Goal: Transaction & Acquisition: Download file/media

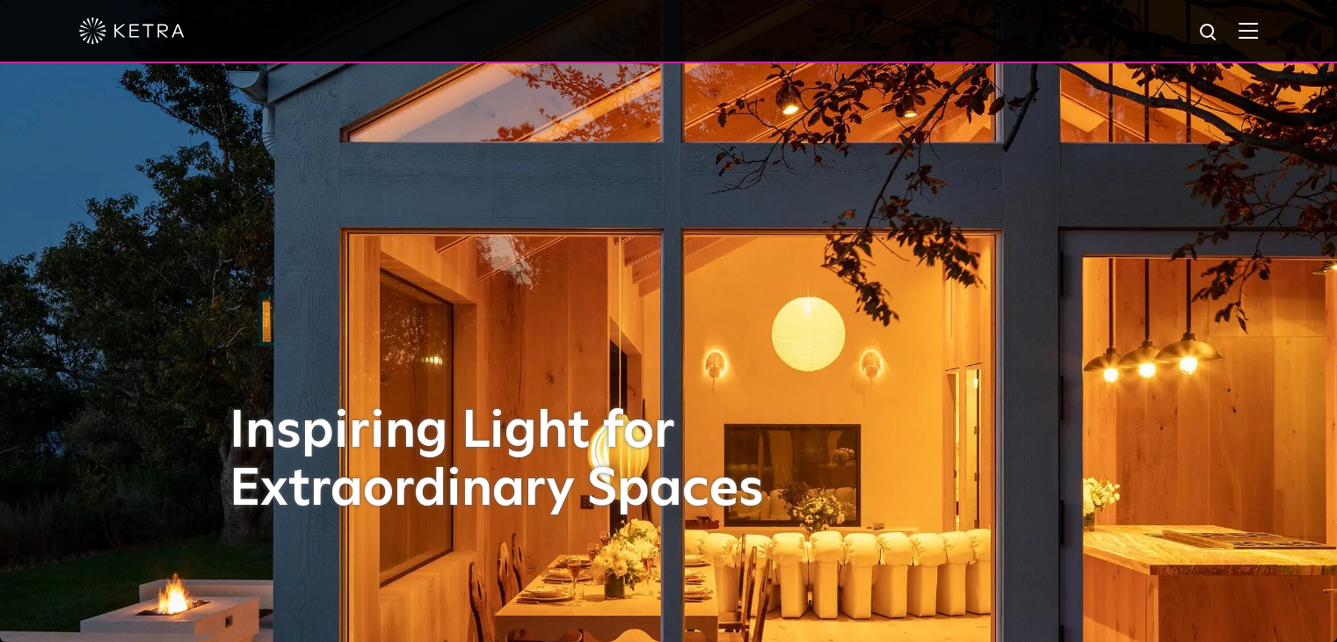
click at [1248, 34] on div at bounding box center [668, 31] width 1179 height 62
click at [1256, 36] on img at bounding box center [1247, 30] width 19 height 17
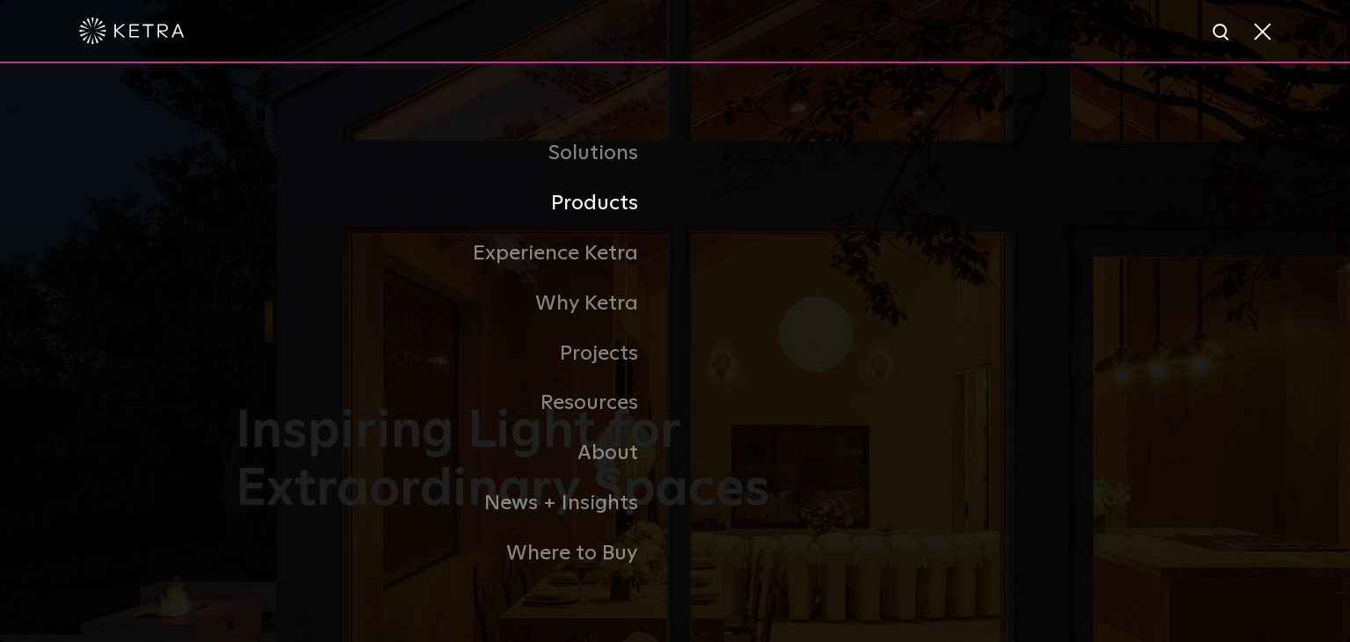
click at [569, 214] on link "Products" at bounding box center [455, 203] width 439 height 50
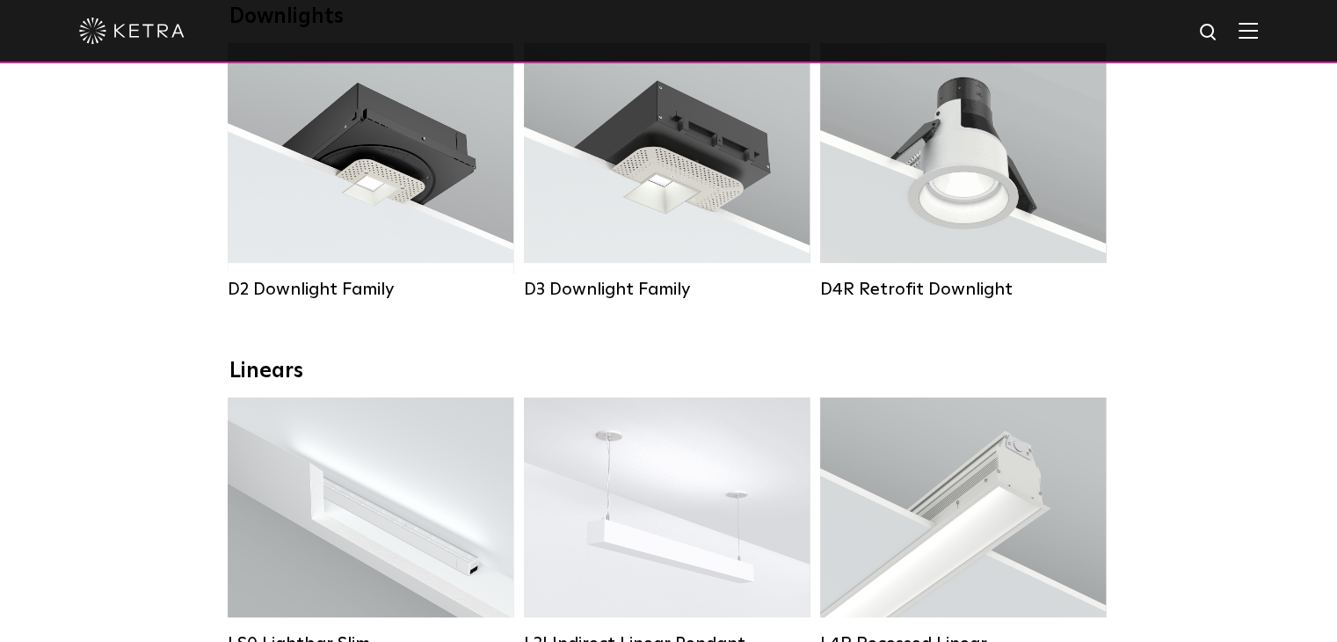
scroll to position [352, 0]
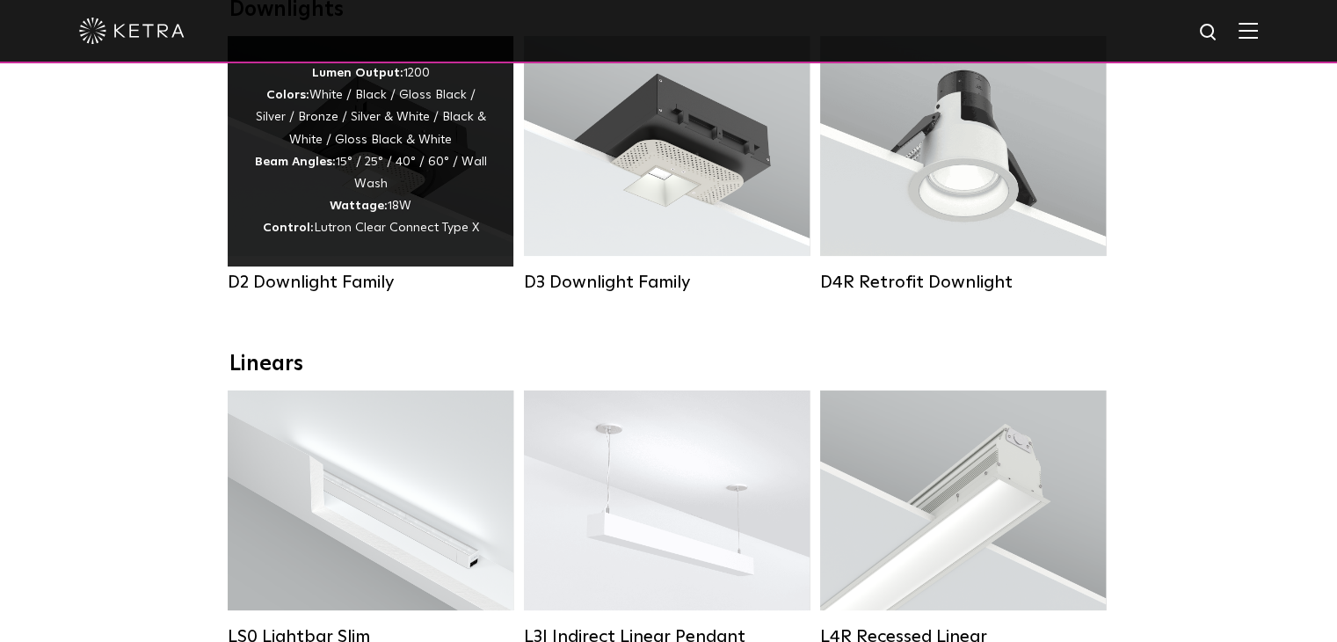
click at [351, 126] on div "Lumen Output: 1200 Colors: White / Black / Gloss Black / Silver / Bronze / Silv…" at bounding box center [370, 151] width 233 height 178
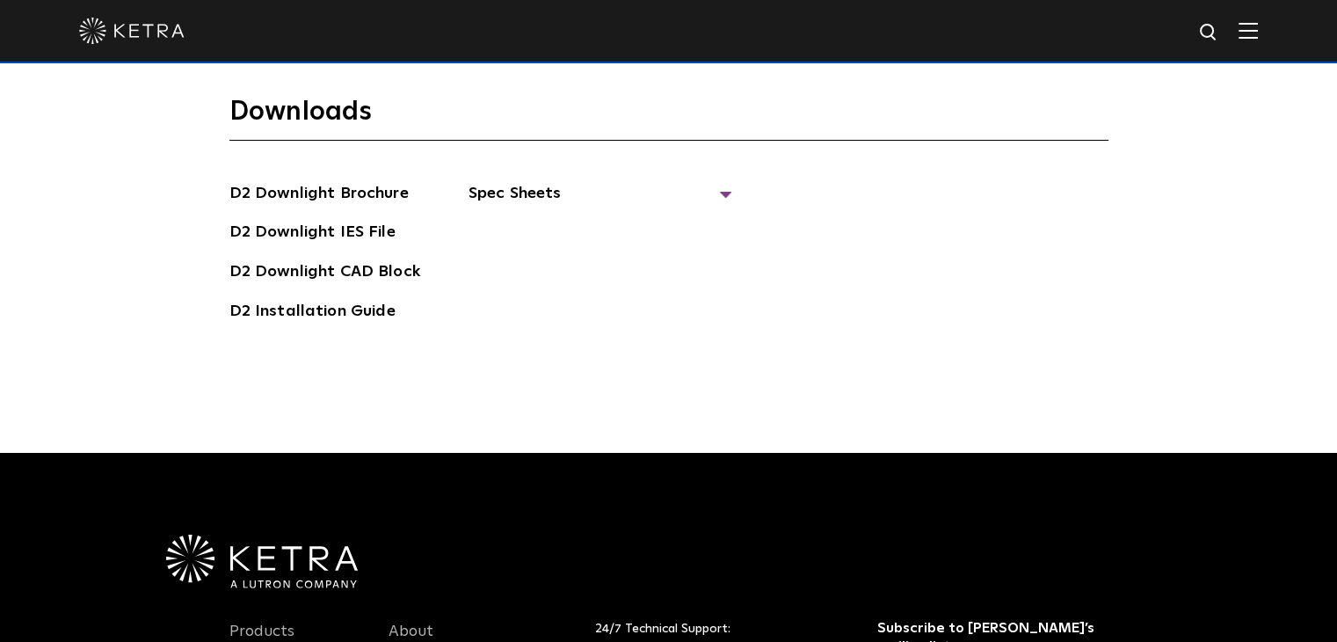
scroll to position [4746, 0]
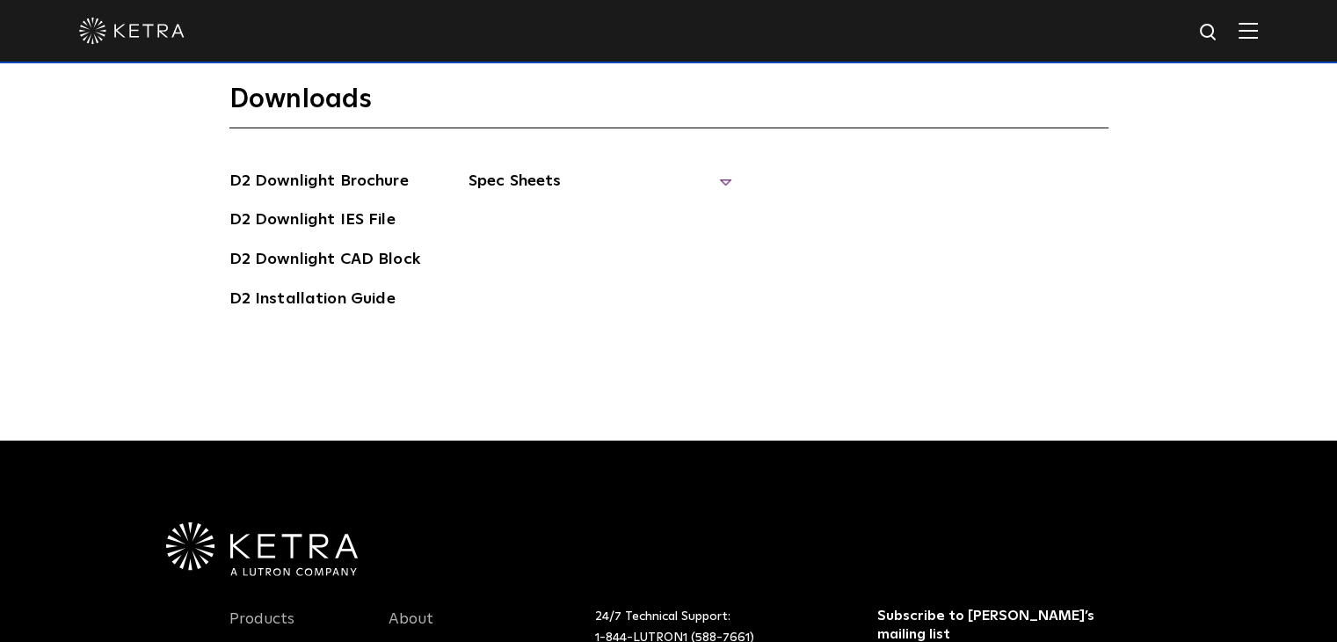
click at [517, 169] on span "Spec Sheets" at bounding box center [600, 188] width 264 height 39
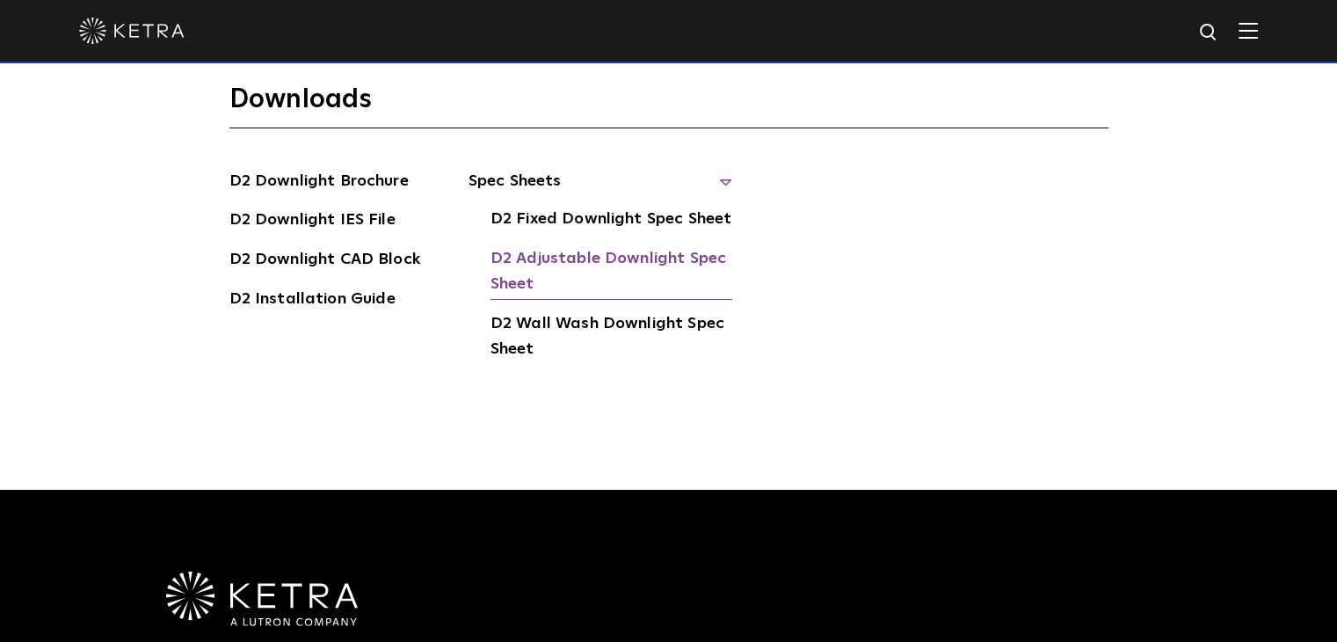
click at [541, 246] on link "D2 Adjustable Downlight Spec Sheet" at bounding box center [611, 273] width 242 height 54
